Goal: Information Seeking & Learning: Understand process/instructions

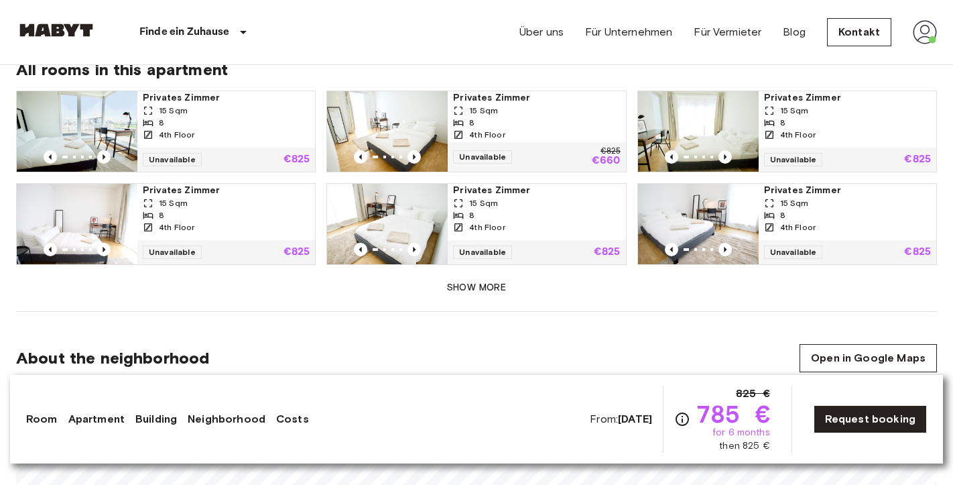
scroll to position [958, 0]
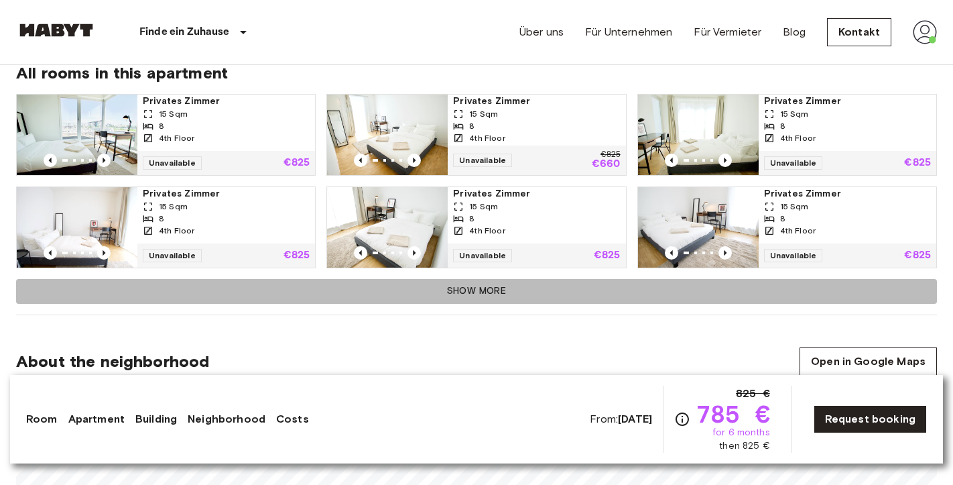
click at [503, 290] on button "Show more" at bounding box center [476, 291] width 921 height 25
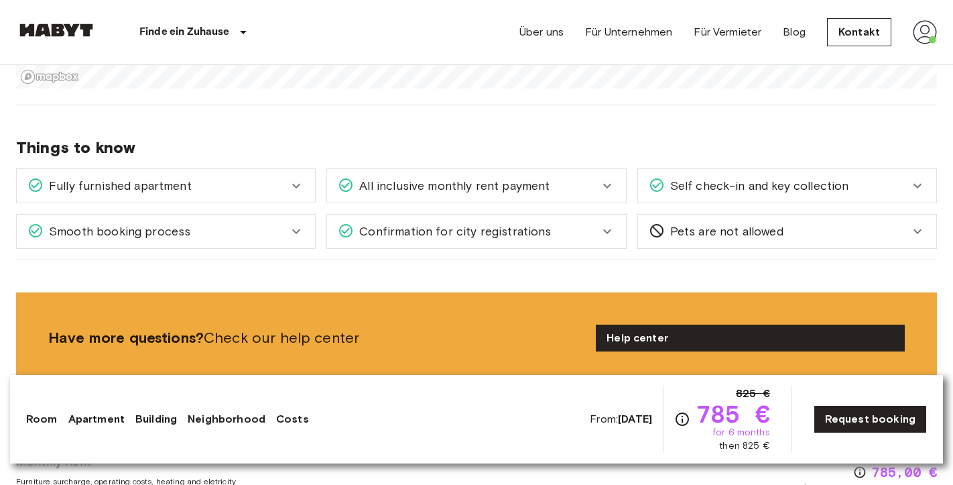
scroll to position [1594, 0]
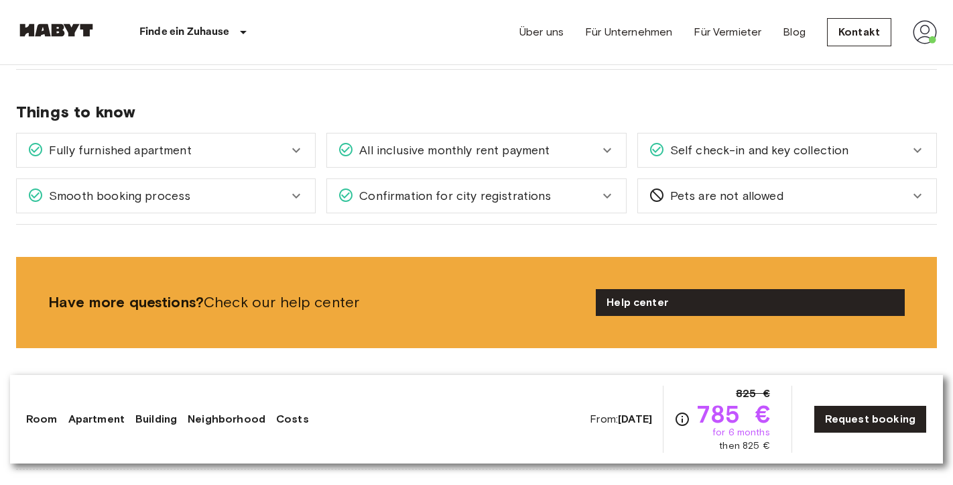
click at [493, 187] on span "Confirmation for city registrations" at bounding box center [452, 195] width 197 height 17
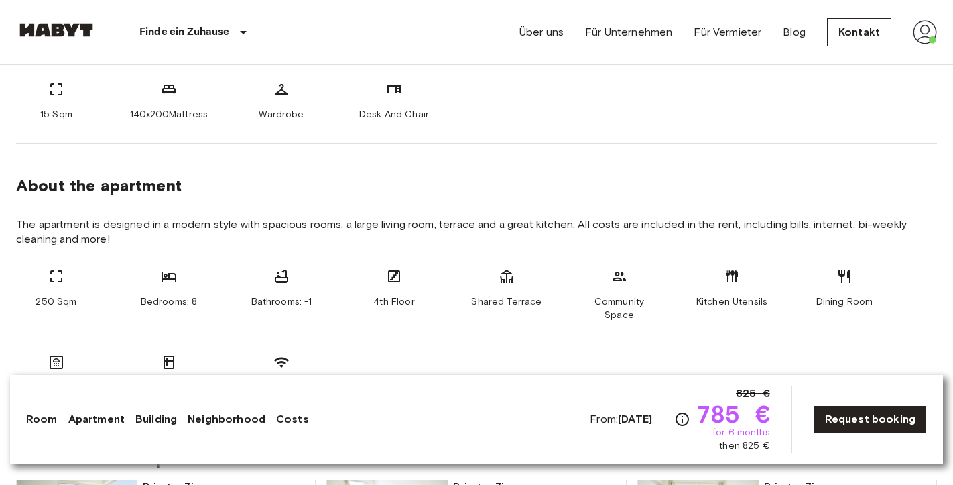
scroll to position [344, 0]
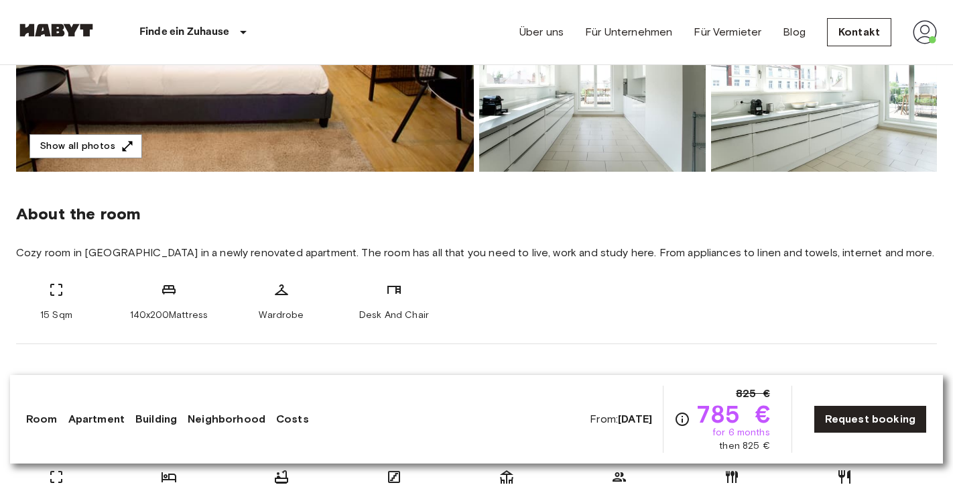
scroll to position [372, 0]
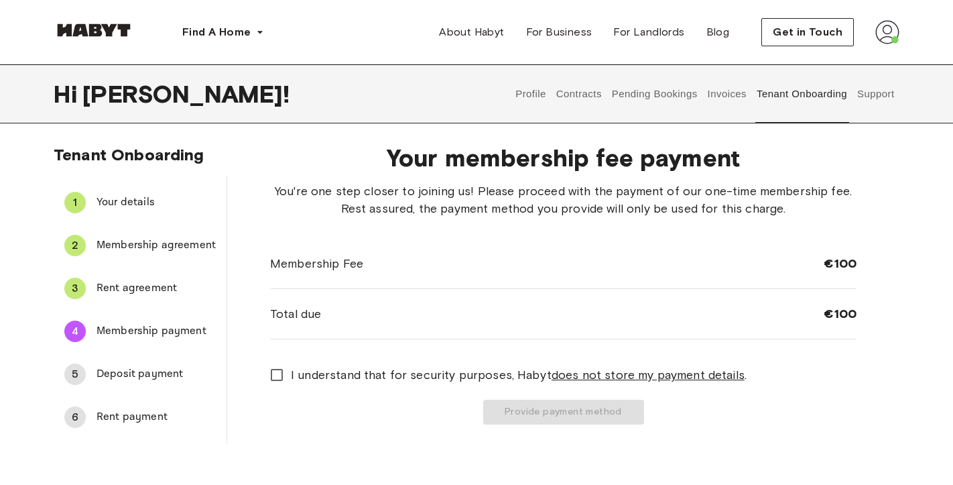
click at [123, 381] on span "Deposit payment" at bounding box center [156, 374] width 119 height 16
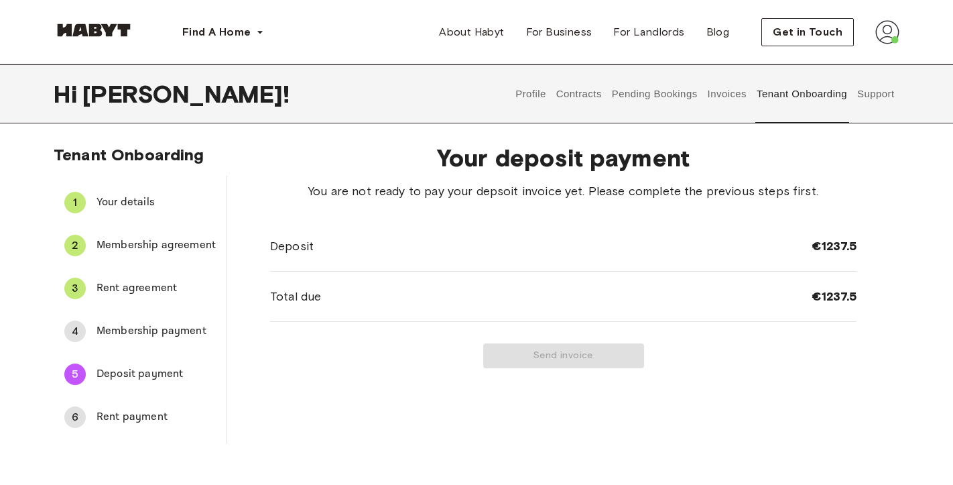
click at [127, 422] on span "Rent payment" at bounding box center [156, 417] width 119 height 16
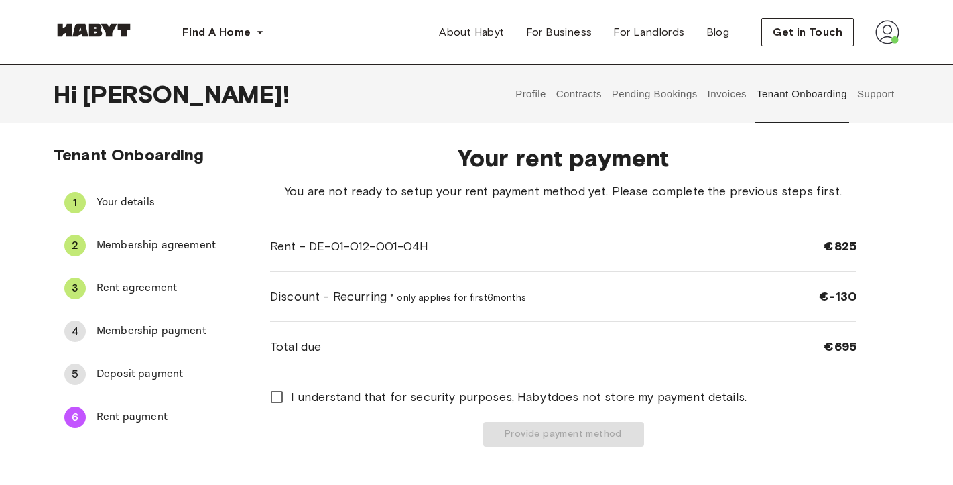
click at [131, 341] on div "4 Membership payment" at bounding box center [140, 331] width 173 height 32
